Goal: Information Seeking & Learning: Check status

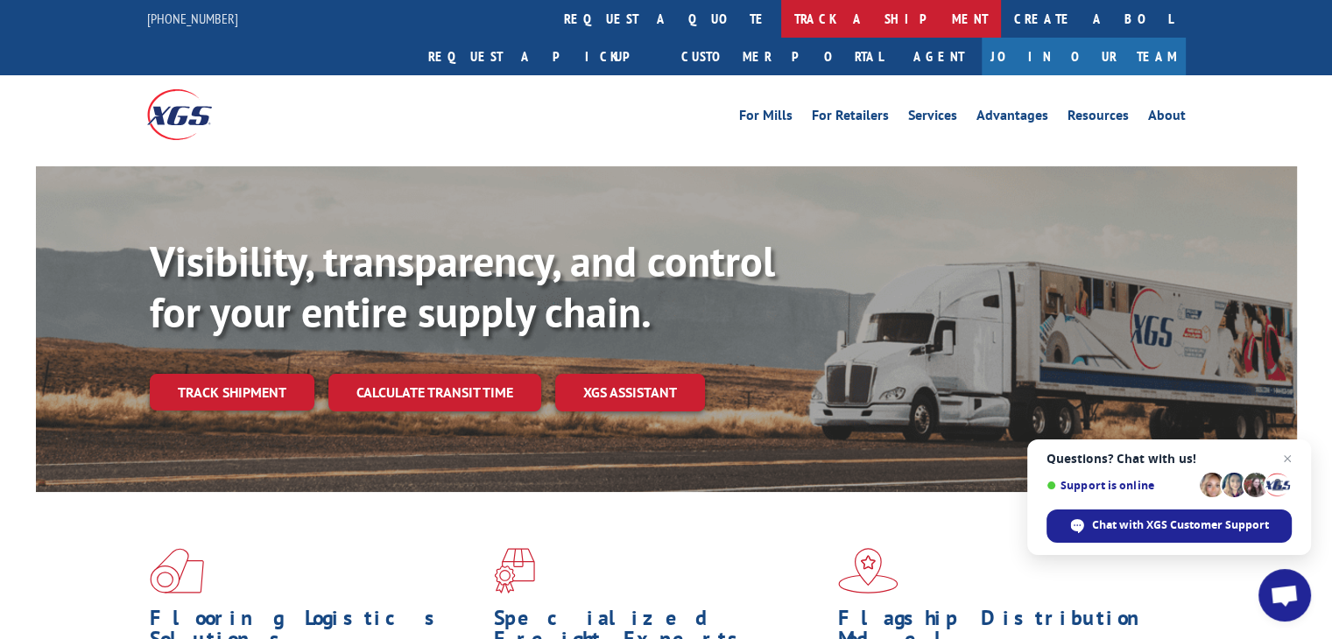
click at [781, 12] on link "track a shipment" at bounding box center [891, 19] width 220 height 38
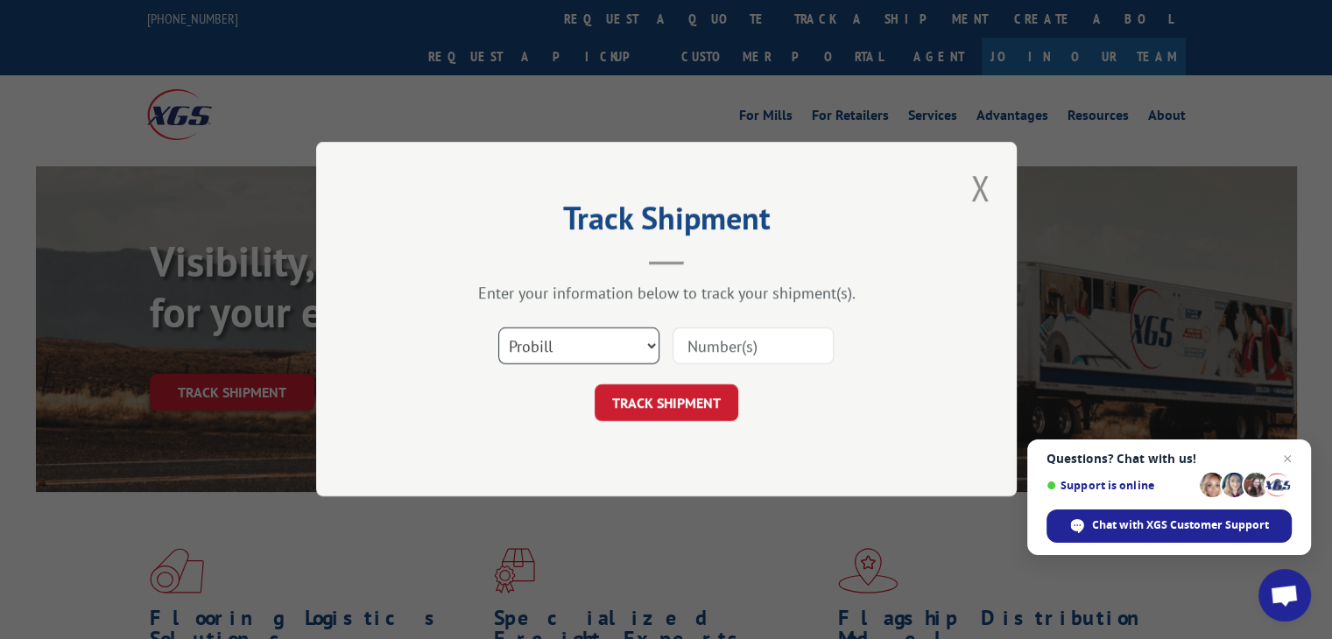
click at [542, 347] on select "Select category... Probill BOL PO" at bounding box center [578, 346] width 161 height 37
click at [498, 328] on select "Select category... Probill BOL PO" at bounding box center [578, 346] width 161 height 37
click at [694, 346] on input at bounding box center [753, 346] width 161 height 37
type input "17340617"
click at [657, 395] on button "TRACK SHIPMENT" at bounding box center [667, 403] width 144 height 37
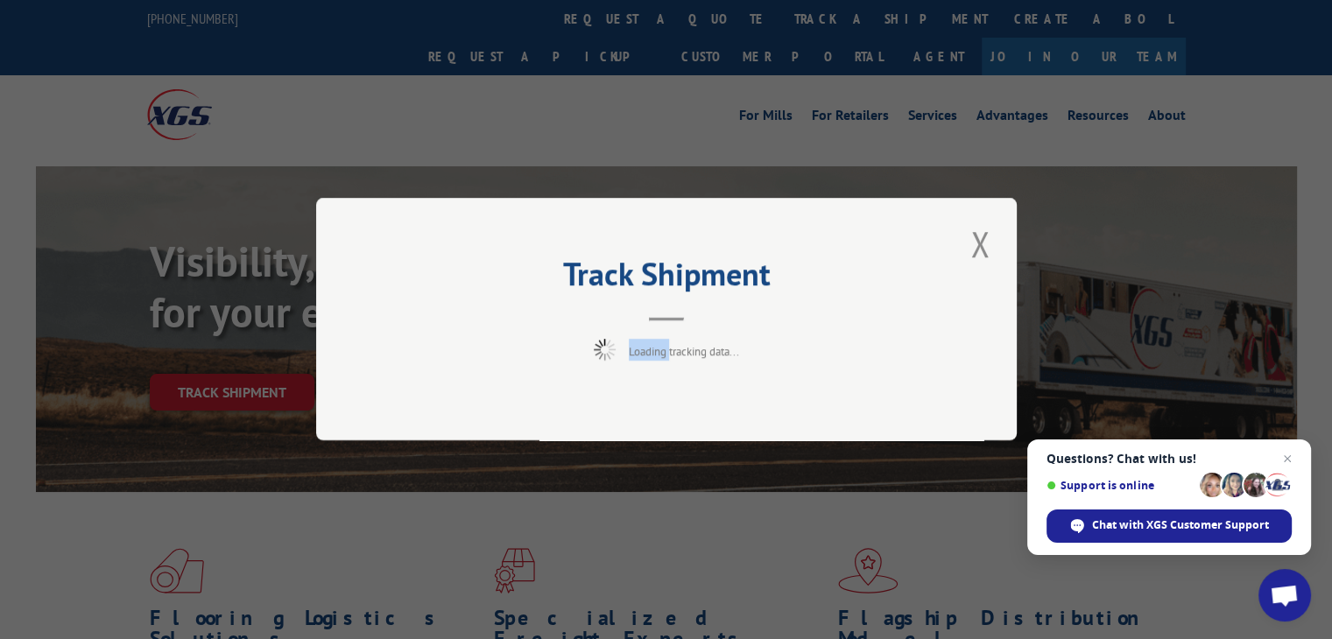
click at [657, 395] on div "Track Shipment Loading tracking data..." at bounding box center [666, 319] width 701 height 243
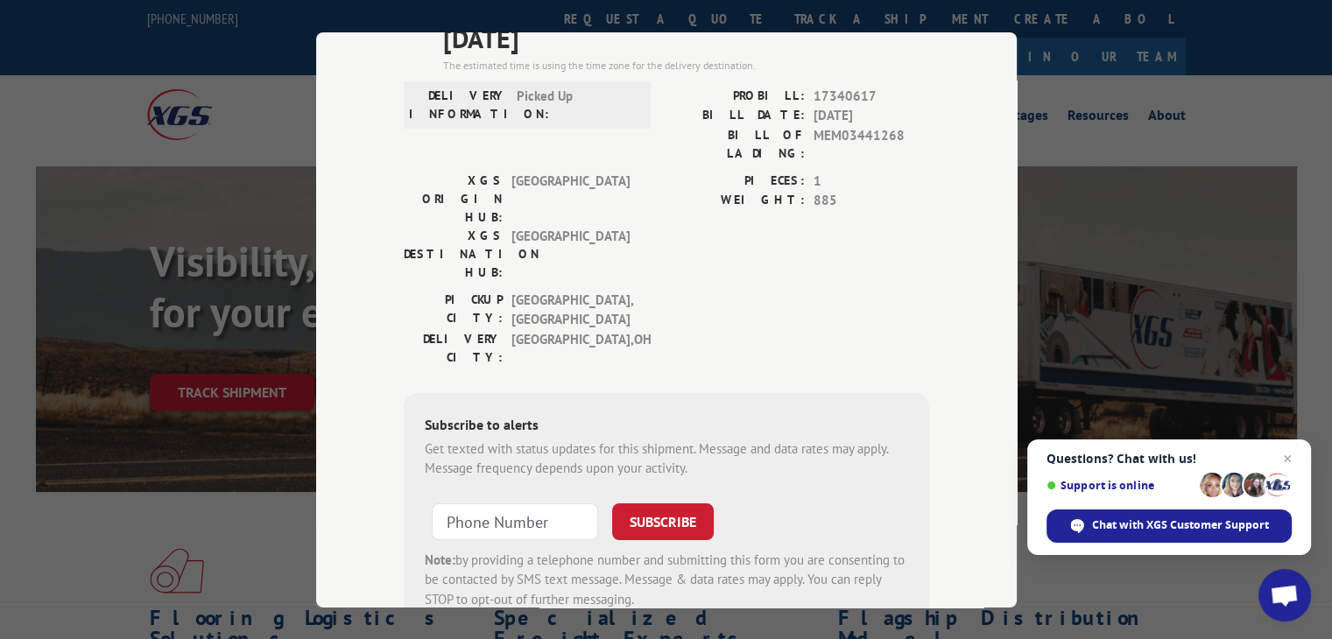
scroll to position [88, 0]
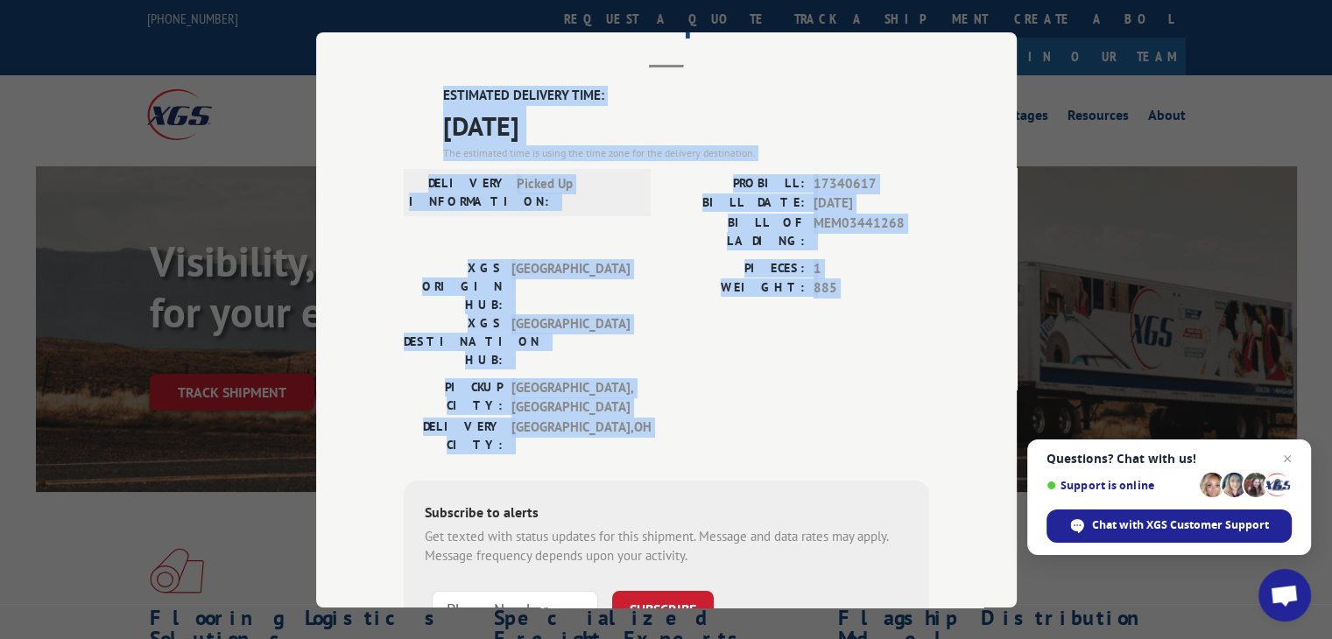
drag, startPoint x: 431, startPoint y: 77, endPoint x: 635, endPoint y: 341, distance: 333.3
click at [635, 341] on div "Track Shipment ESTIMATED DELIVERY TIME: [DATE] The estimated time is using the …" at bounding box center [666, 319] width 701 height 575
copy div "ESTIMATED DELIVERY TIME: [DATE] The estimated time is using the time zone for t…"
click at [566, 149] on div "The estimated time is using the time zone for the delivery destination." at bounding box center [686, 152] width 486 height 16
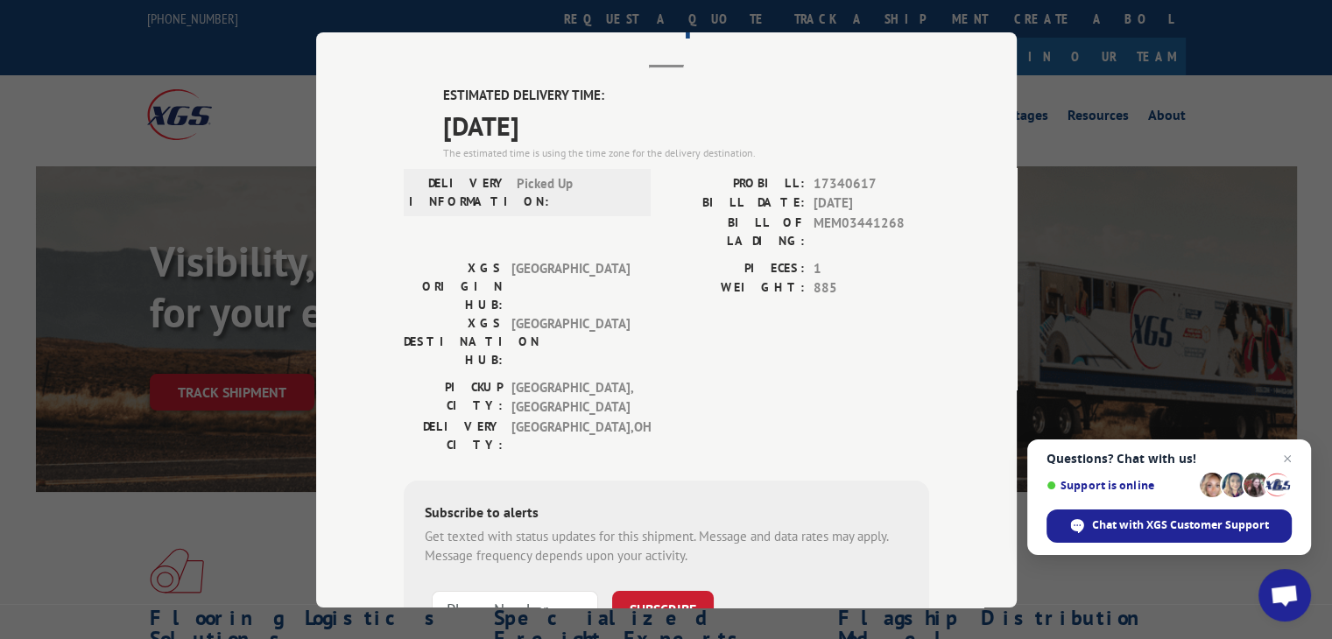
click at [1066, 106] on div "Track Shipment ESTIMATED DELIVERY TIME: [DATE] The estimated time is using the …" at bounding box center [666, 319] width 1332 height 639
click at [1145, 122] on div "Track Shipment ESTIMATED DELIVERY TIME: [DATE] The estimated time is using the …" at bounding box center [666, 319] width 1332 height 639
click at [1168, 92] on div "Track Shipment ESTIMATED DELIVERY TIME: [DATE] The estimated time is using the …" at bounding box center [666, 319] width 1332 height 639
click at [239, 79] on div "Track Shipment ESTIMATED DELIVERY TIME: [DATE] The estimated time is using the …" at bounding box center [666, 319] width 1332 height 639
drag, startPoint x: 1002, startPoint y: 440, endPoint x: 1194, endPoint y: 525, distance: 210.9
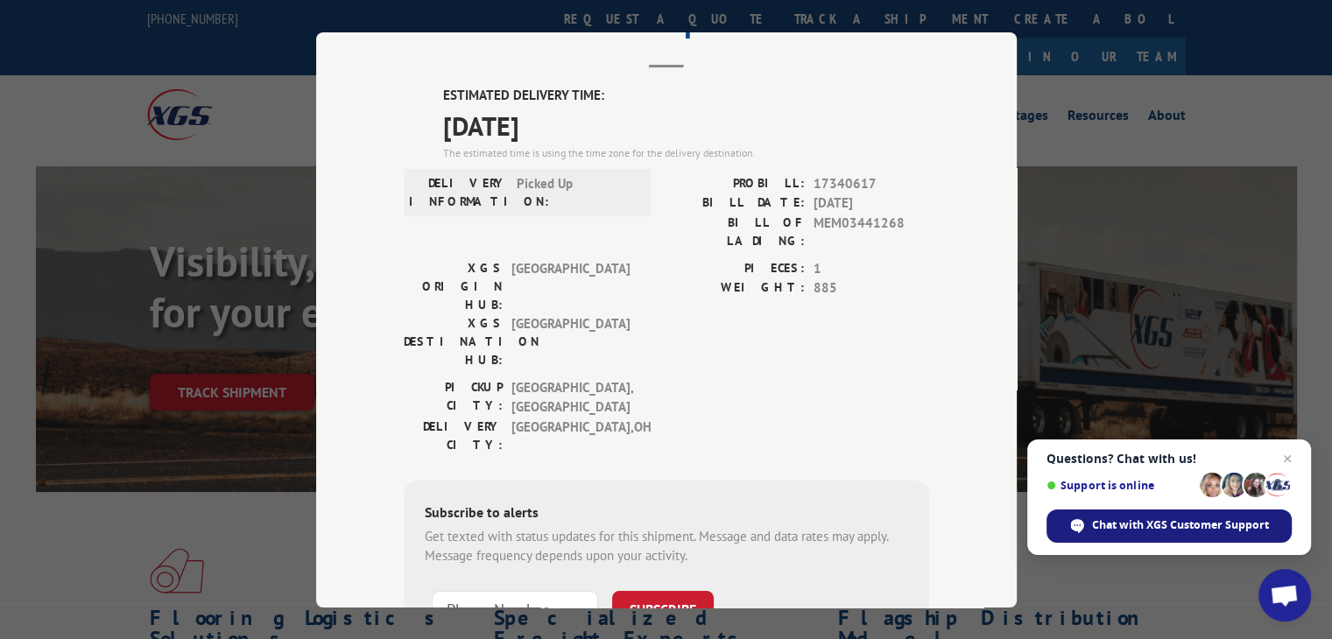
click at [1226, 551] on span "Questions? Chat with us! Support is online Chat with XGS Customer Support" at bounding box center [1169, 498] width 284 height 116
